Goal: Navigation & Orientation: Find specific page/section

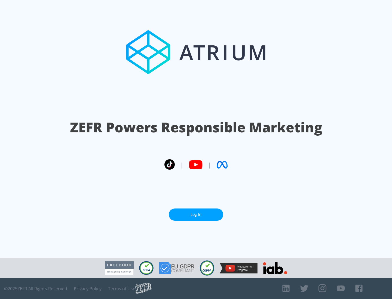
click at [196, 215] on link "Log In" at bounding box center [196, 215] width 54 height 12
